Goal: Information Seeking & Learning: Learn about a topic

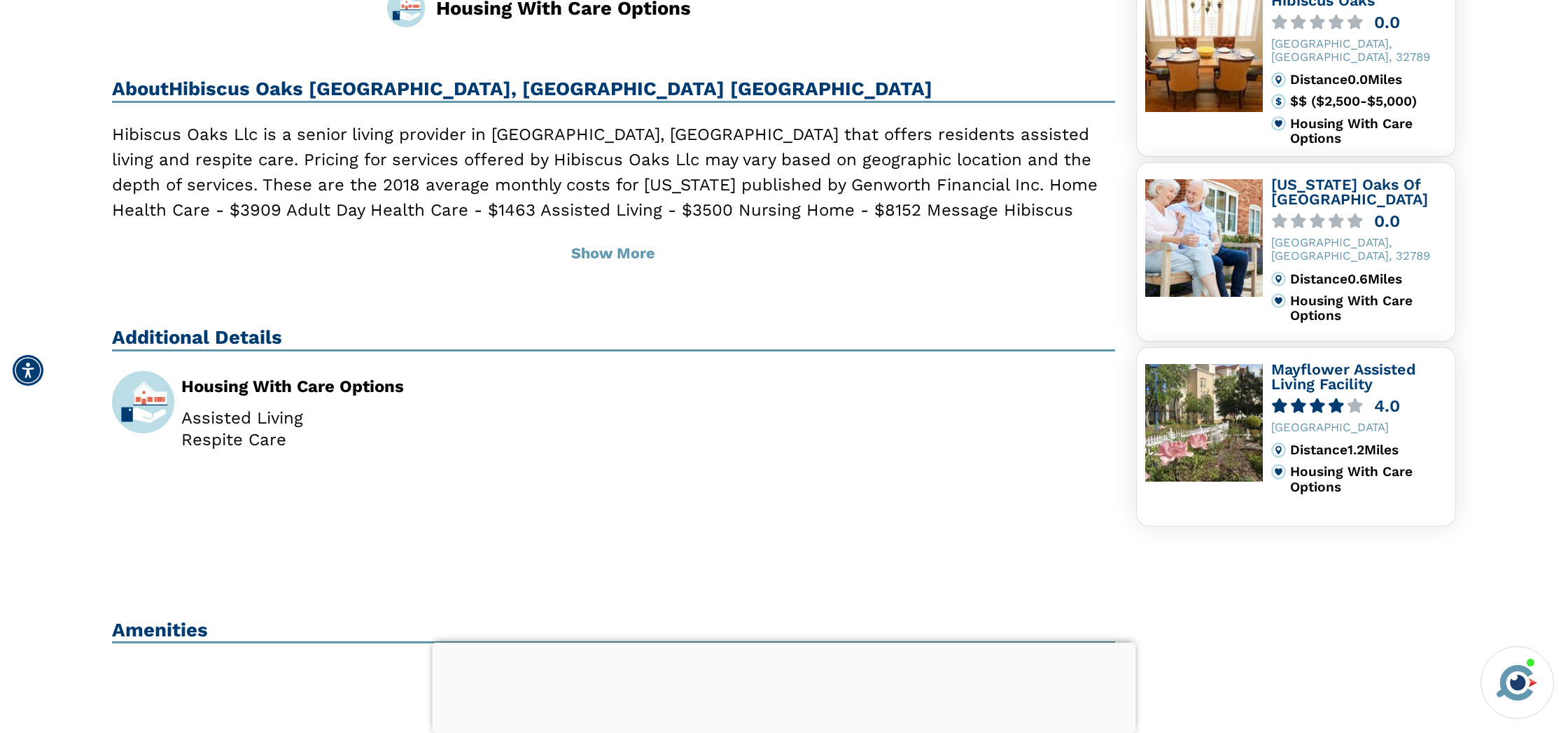
scroll to position [475, 0]
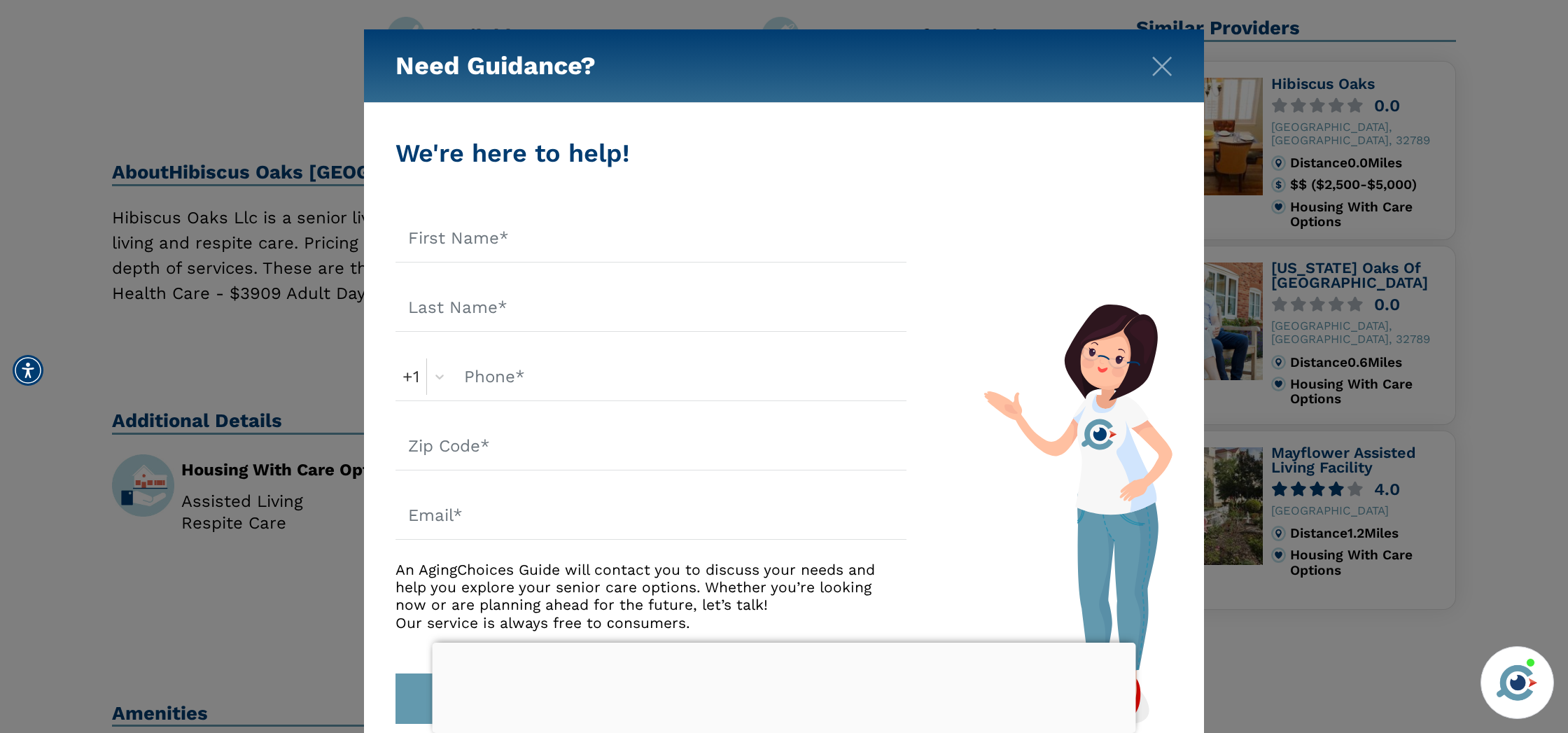
click at [1166, 78] on div "Need Guidance?" at bounding box center [784, 66] width 840 height 73
click at [1168, 71] on img "Close" at bounding box center [1161, 66] width 21 height 21
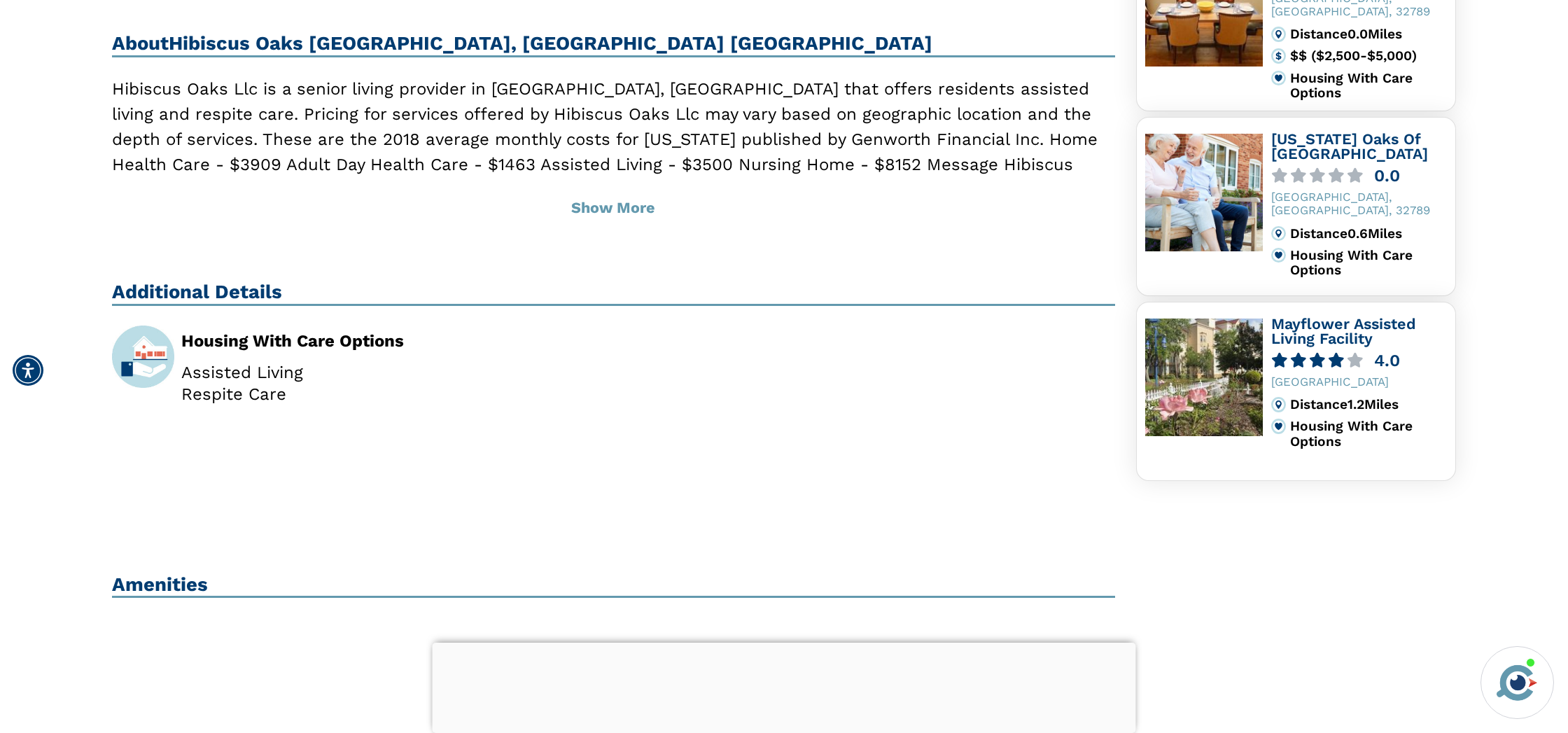
scroll to position [606, 0]
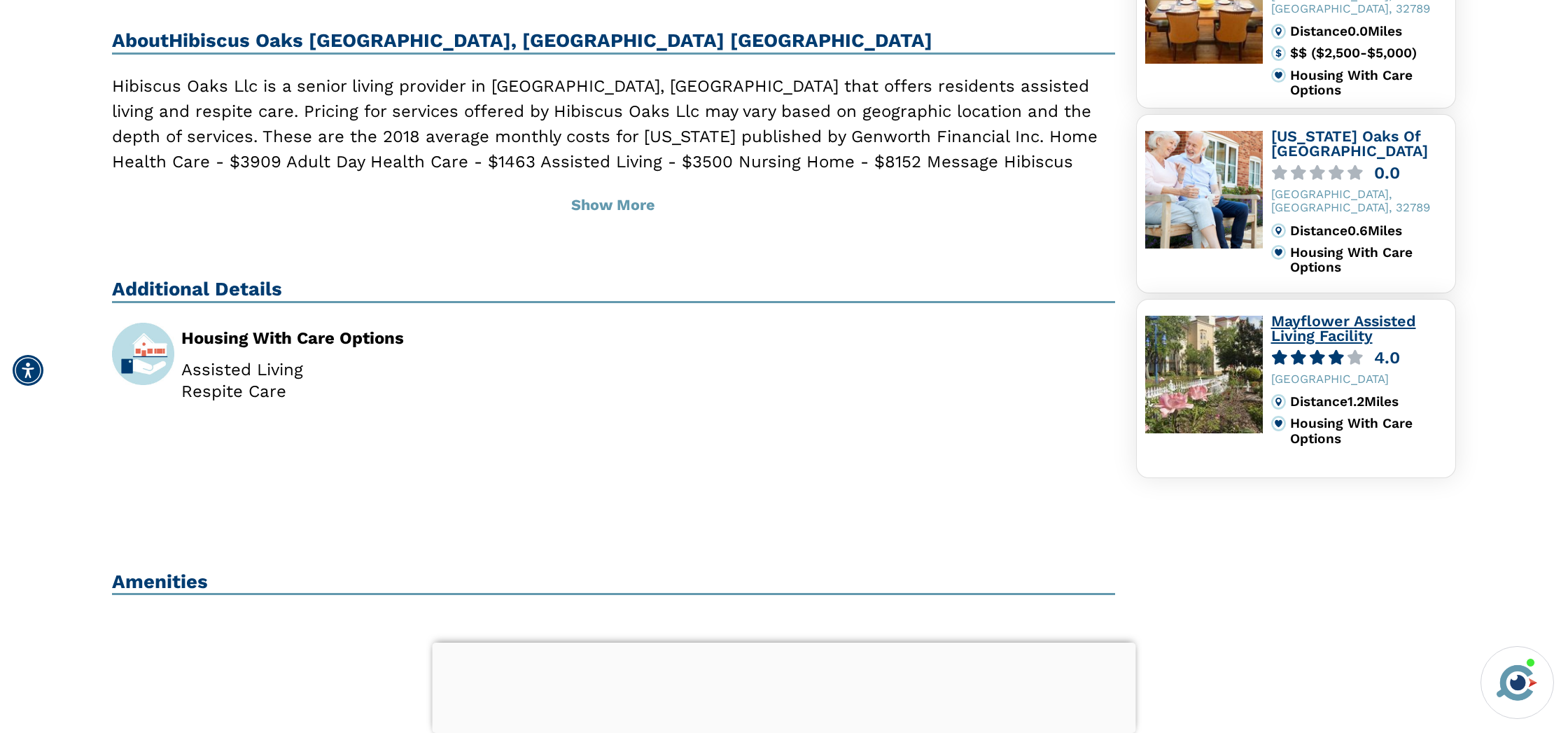
click at [1309, 333] on link "Mayflower Assisted Living Facility" at bounding box center [1344, 328] width 145 height 32
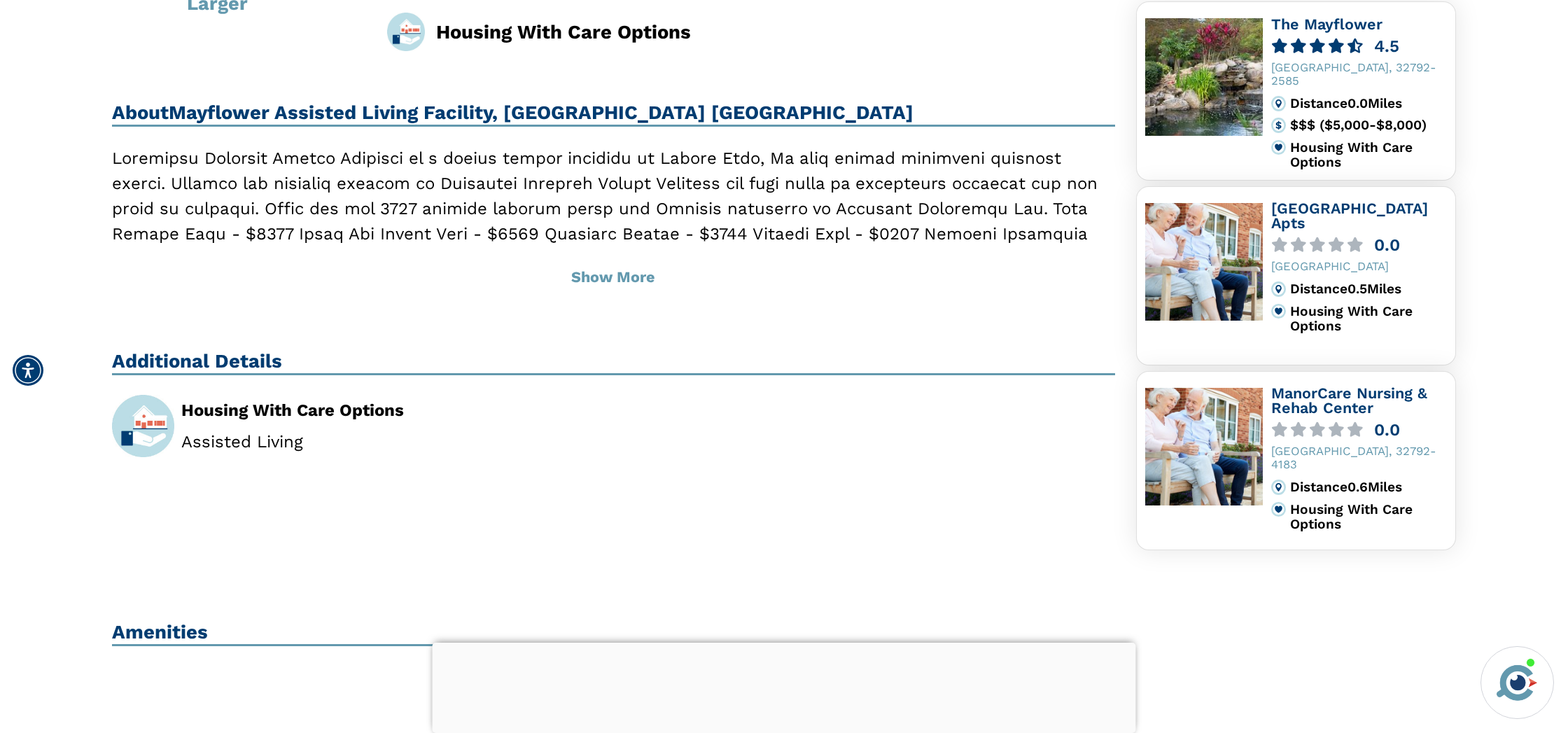
scroll to position [493, 0]
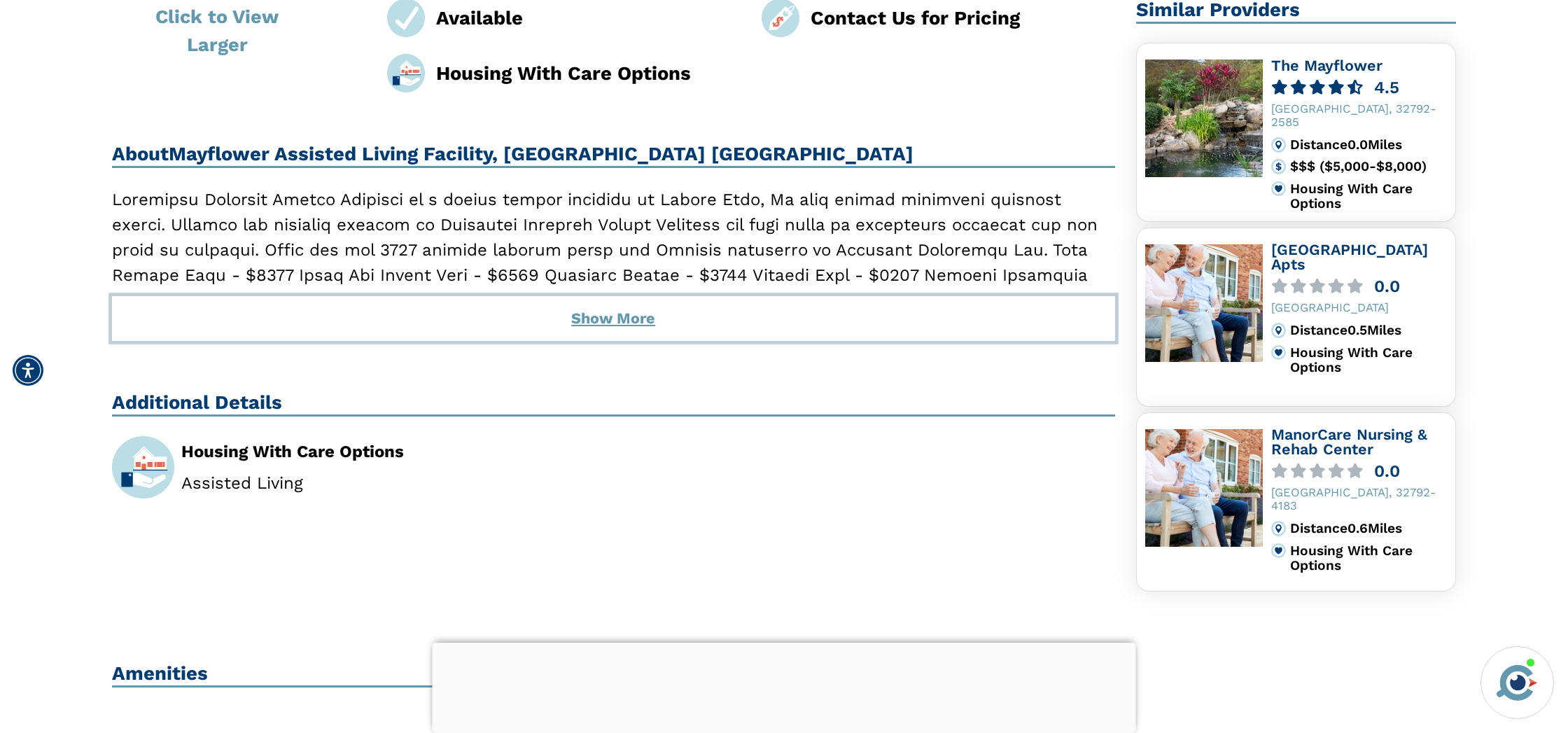
click at [605, 302] on button "Show More" at bounding box center [613, 319] width 1003 height 45
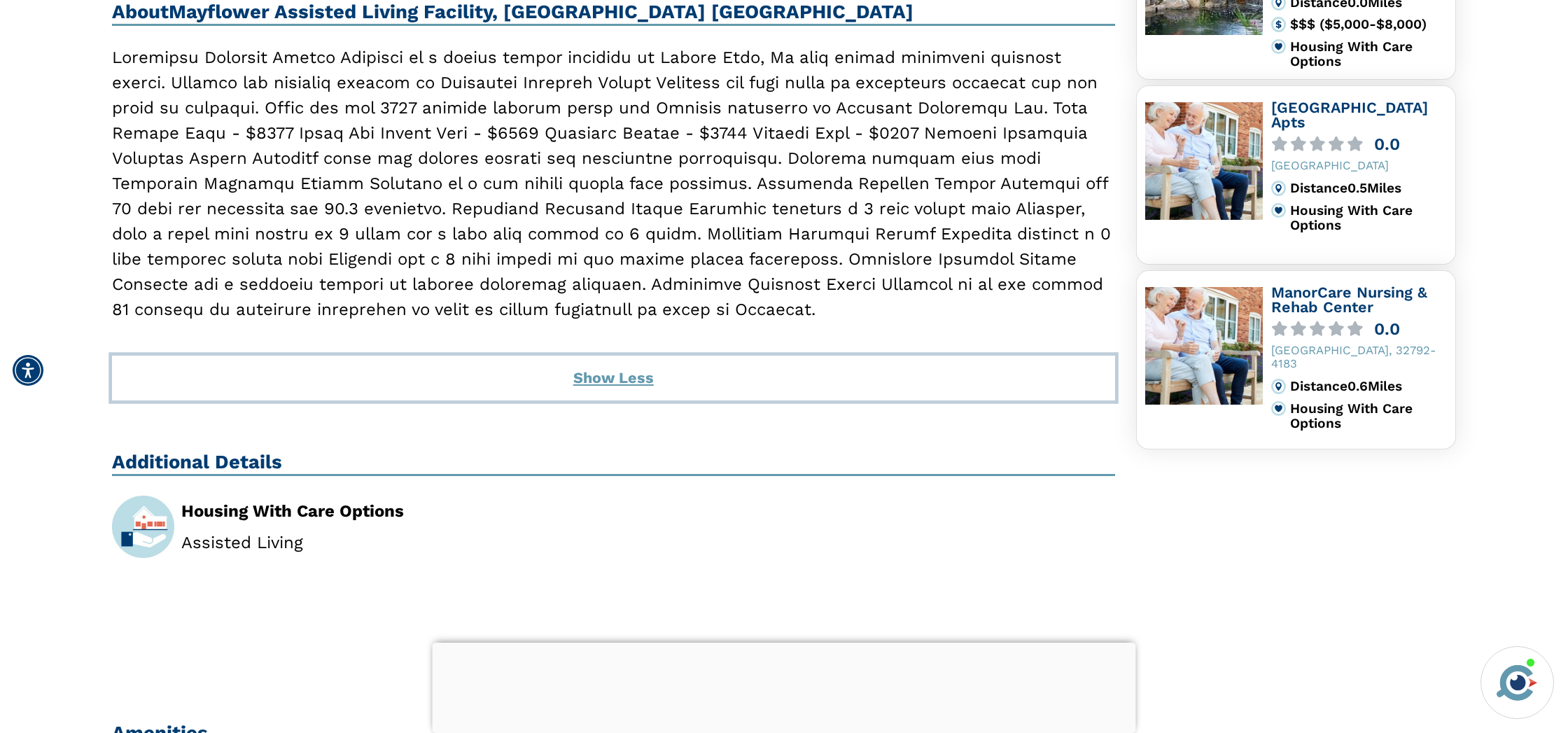
scroll to position [636, 0]
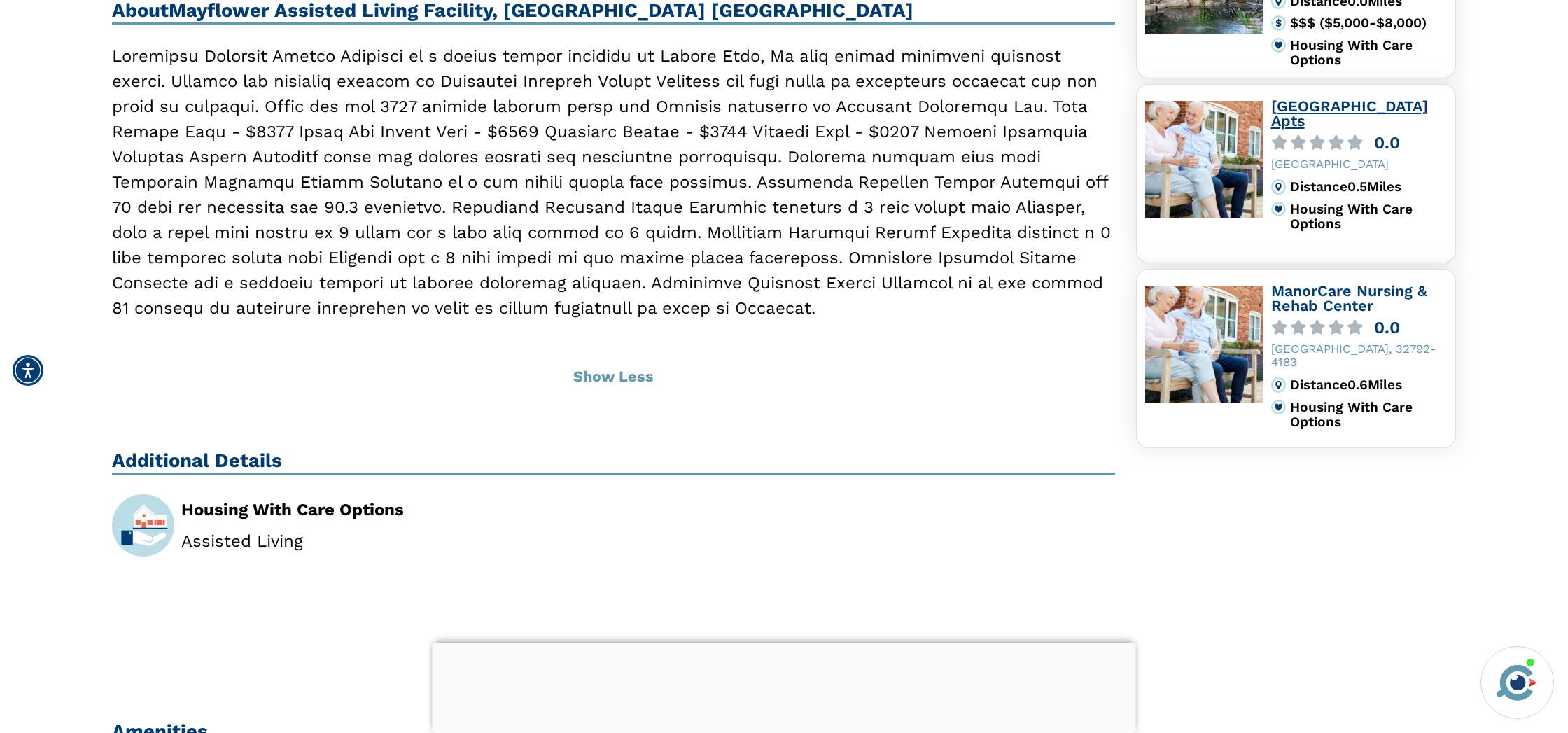
click at [1351, 108] on link "[GEOGRAPHIC_DATA] Apts" at bounding box center [1349, 113] width 157 height 32
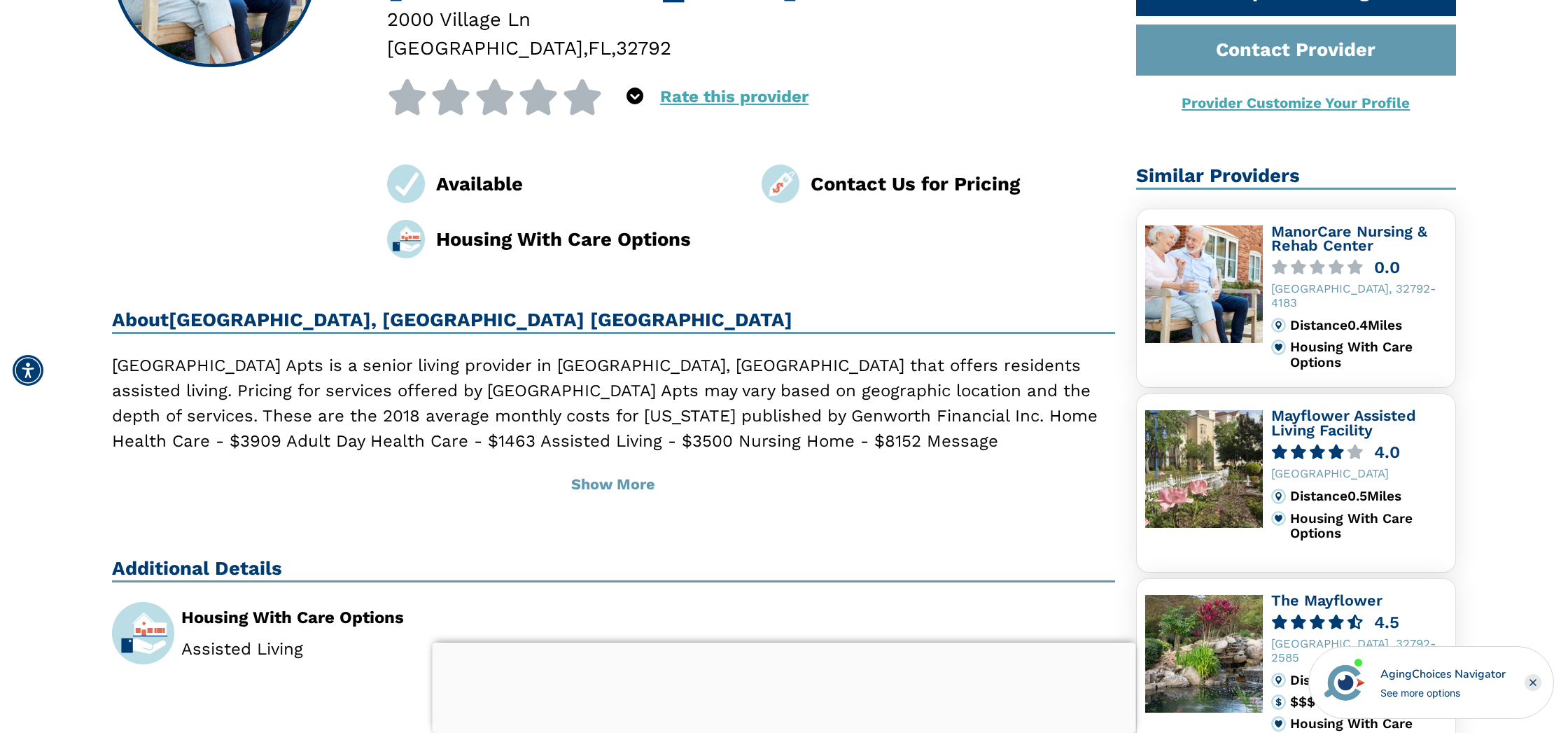
scroll to position [329, 0]
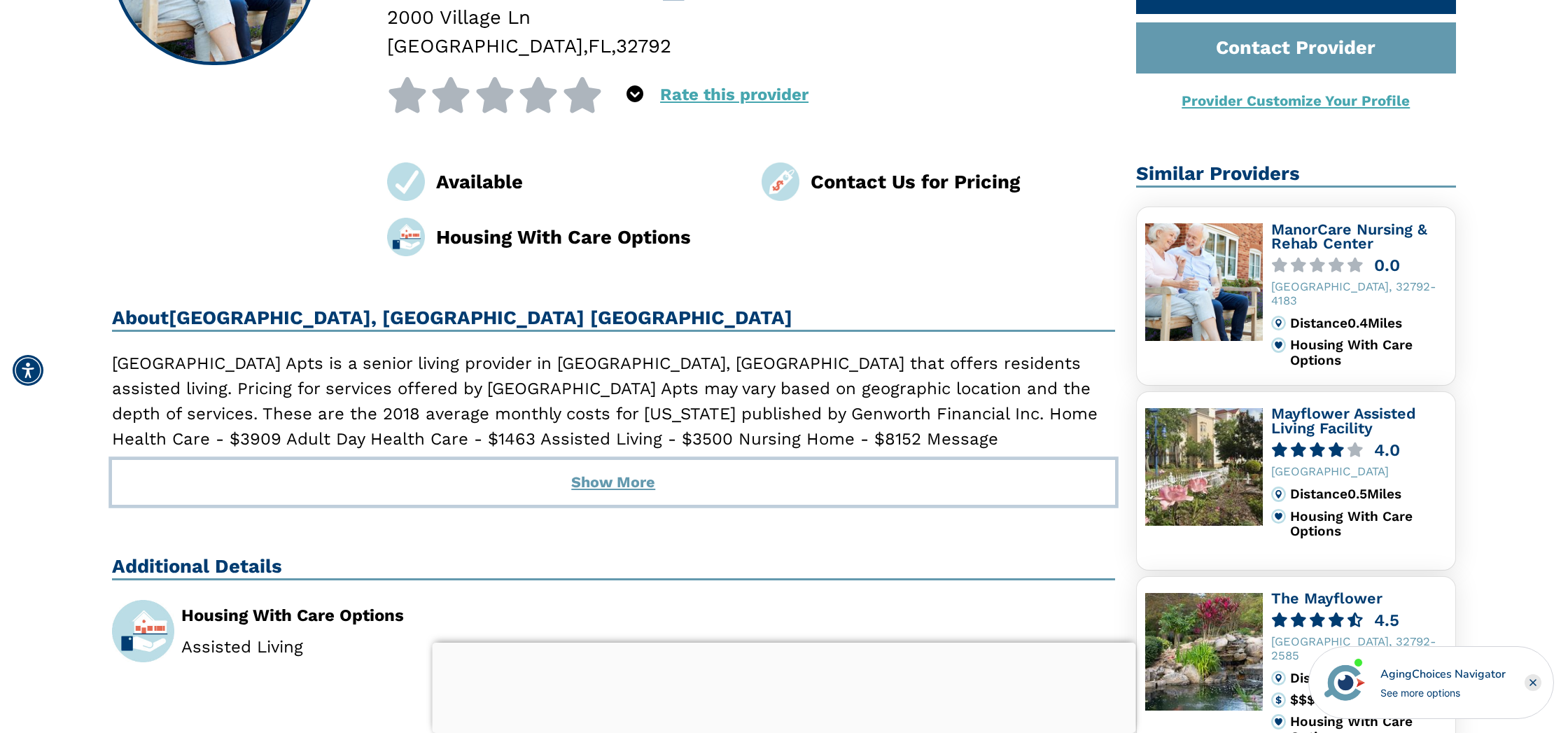
click at [604, 460] on button "Show More" at bounding box center [613, 482] width 1003 height 45
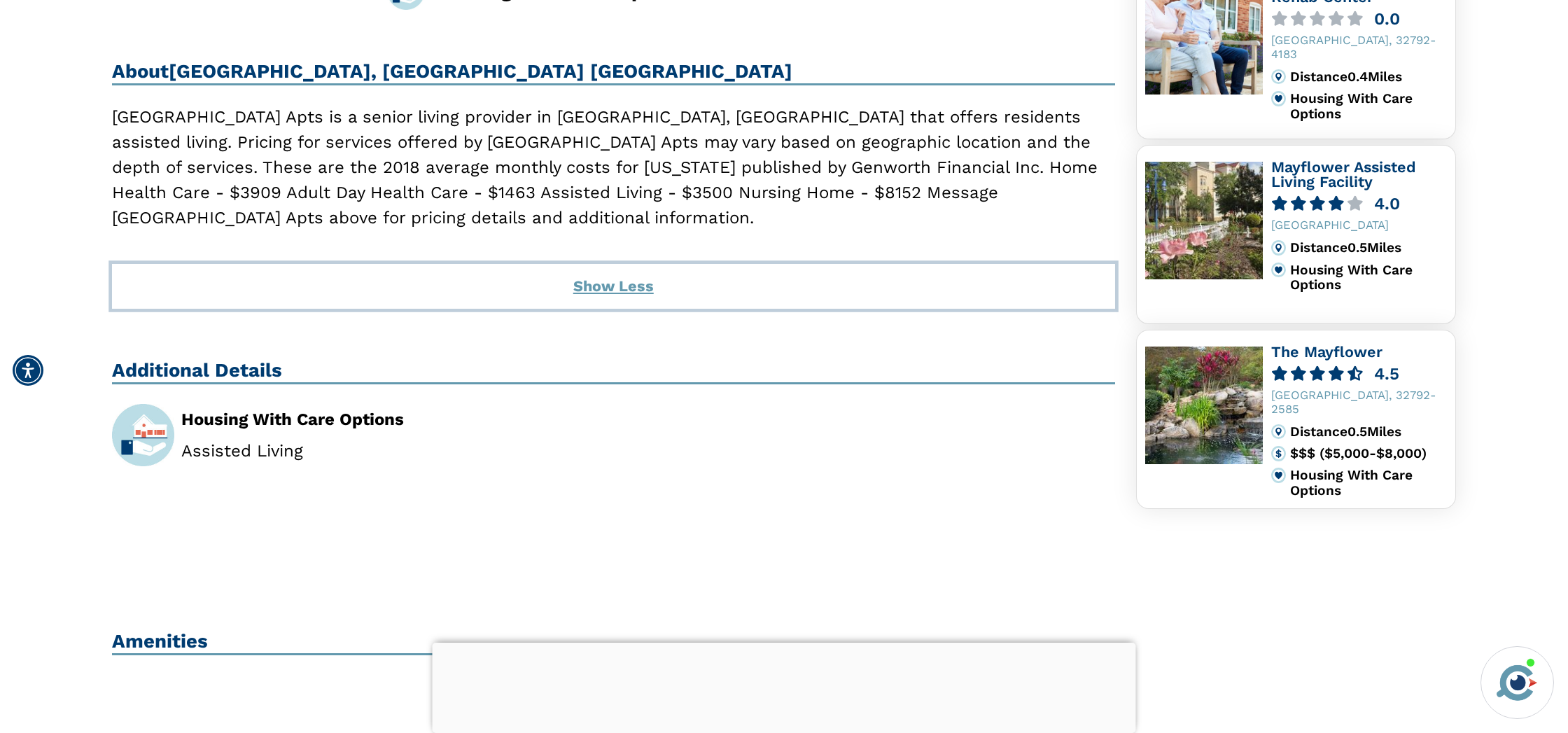
scroll to position [615, 0]
